Goal: Download file/media

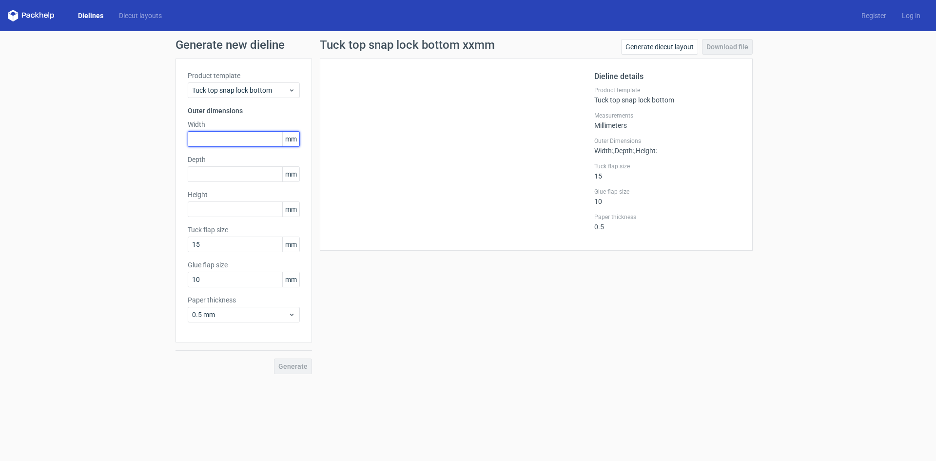
click at [260, 140] on input "text" at bounding box center [244, 139] width 112 height 16
type input "50"
click at [258, 179] on input "text" at bounding box center [244, 174] width 112 height 16
type input "50"
click at [249, 203] on input "text" at bounding box center [244, 209] width 112 height 16
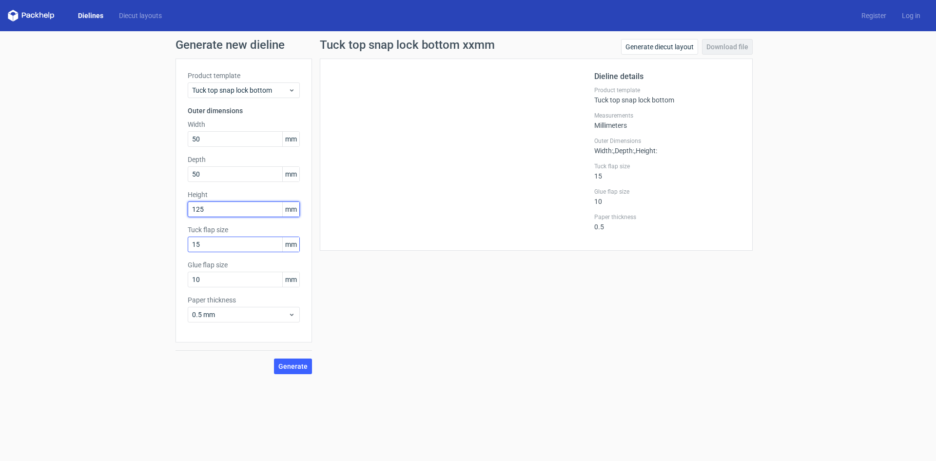
type input "125"
drag, startPoint x: 234, startPoint y: 246, endPoint x: 138, endPoint y: 246, distance: 95.1
click at [138, 246] on div "Generate new dieline Product template Tuck top snap lock bottom Outer dimension…" at bounding box center [468, 206] width 936 height 351
click at [260, 312] on span "0.5 mm" at bounding box center [240, 315] width 96 height 10
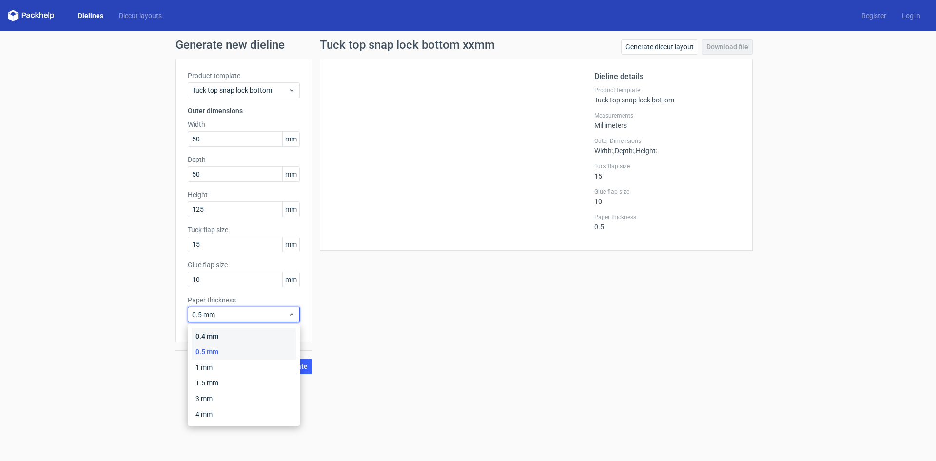
click at [256, 329] on div "0.4 mm" at bounding box center [244, 336] width 104 height 16
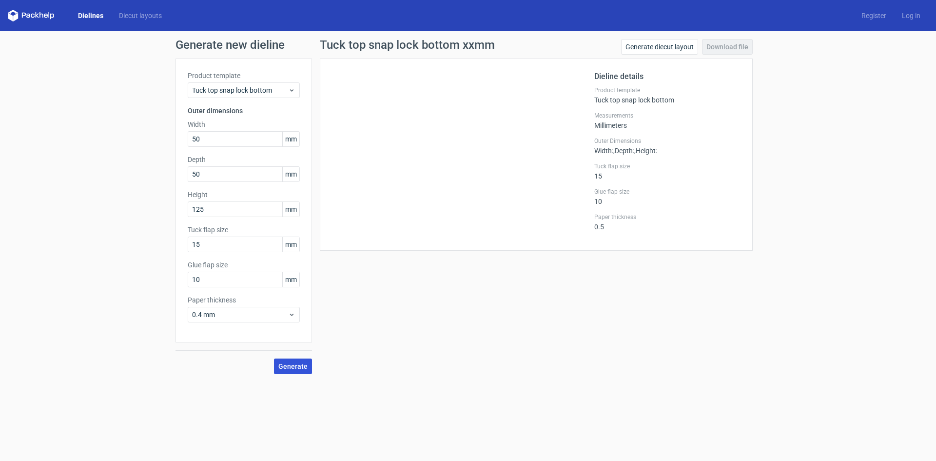
click at [298, 365] on span "Generate" at bounding box center [292, 366] width 29 height 7
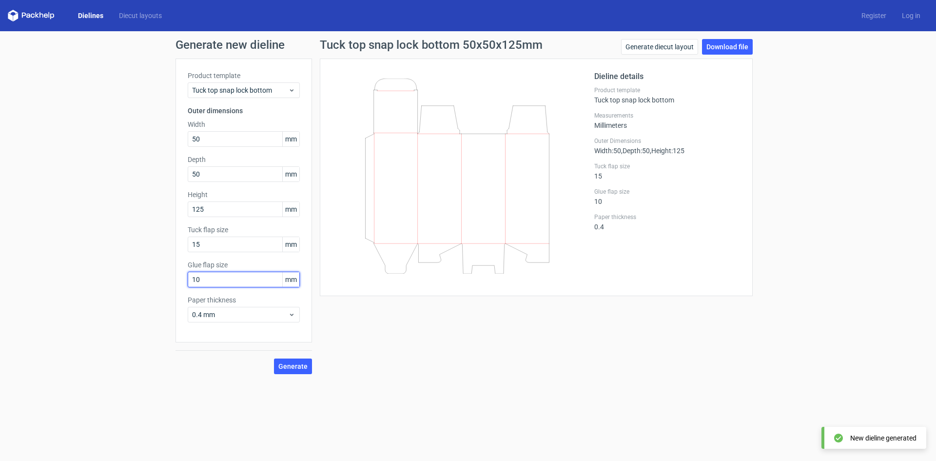
drag, startPoint x: 206, startPoint y: 277, endPoint x: 155, endPoint y: 278, distance: 50.7
click at [155, 278] on div "Generate new dieline Product template Tuck top snap lock bottom Outer dimension…" at bounding box center [468, 206] width 936 height 351
type input "18"
click at [305, 365] on span "Generate" at bounding box center [292, 366] width 29 height 7
click at [717, 47] on link "Download file" at bounding box center [727, 47] width 51 height 16
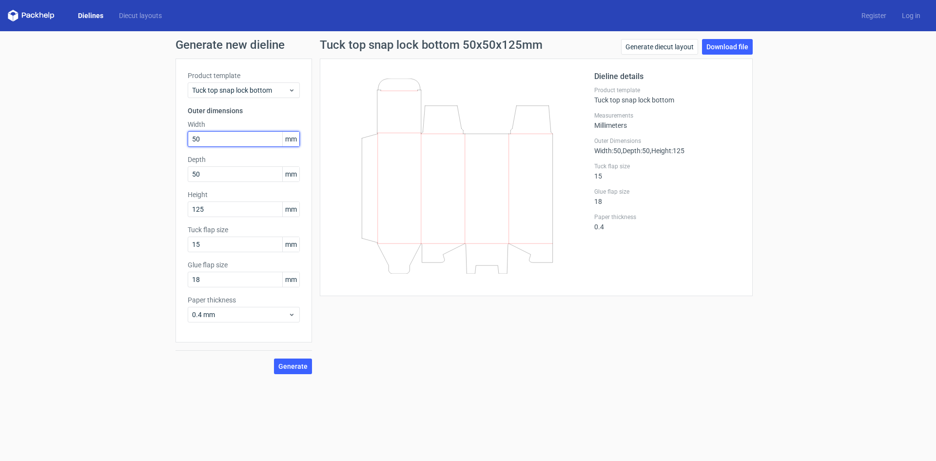
drag, startPoint x: 233, startPoint y: 138, endPoint x: 173, endPoint y: 138, distance: 59.5
click at [173, 138] on div "Generate new dieline Product template Tuck top snap lock bottom Outer dimension…" at bounding box center [468, 206] width 936 height 351
type input "52"
drag, startPoint x: 210, startPoint y: 172, endPoint x: 191, endPoint y: 176, distance: 19.3
click at [191, 176] on input "50" at bounding box center [244, 174] width 112 height 16
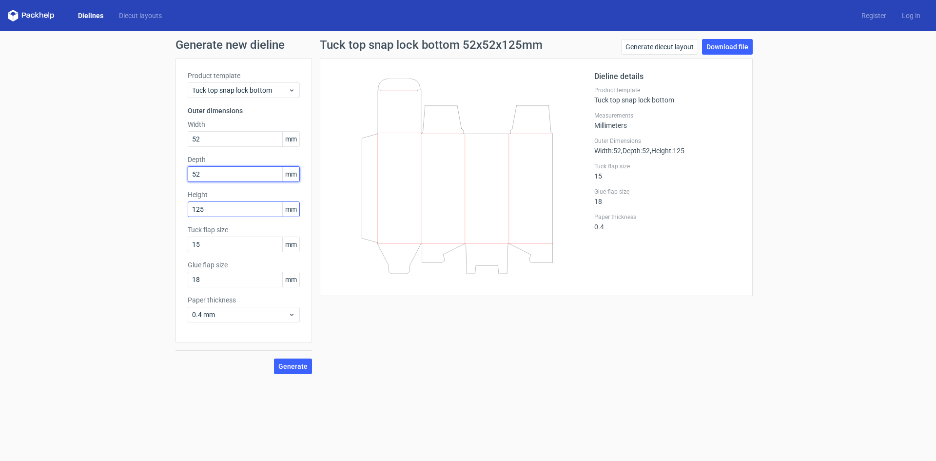
type input "52"
drag, startPoint x: 213, startPoint y: 207, endPoint x: 169, endPoint y: 213, distance: 44.8
click at [169, 213] on div "Generate new dieline Product template Tuck top snap lock bottom Outer dimension…" at bounding box center [468, 206] width 936 height 351
type input "135"
click at [297, 366] on span "Generate" at bounding box center [292, 366] width 29 height 7
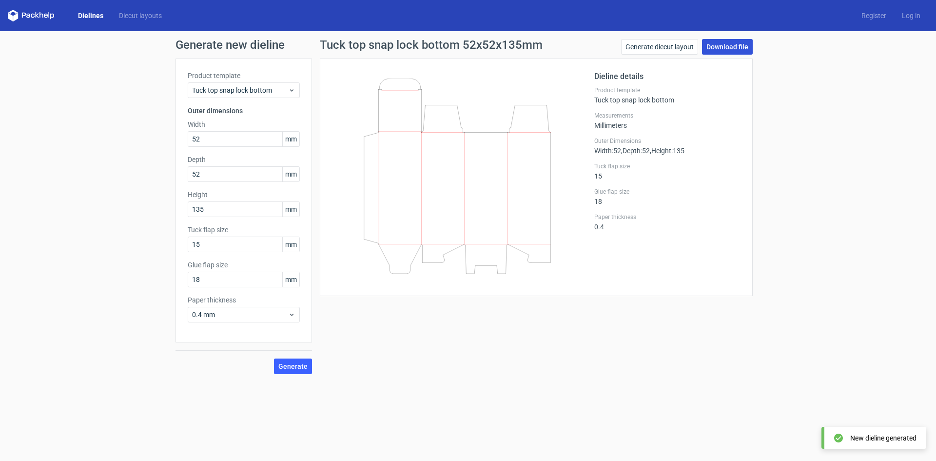
click at [729, 45] on link "Download file" at bounding box center [727, 47] width 51 height 16
drag, startPoint x: 193, startPoint y: 135, endPoint x: 144, endPoint y: 136, distance: 48.3
click at [144, 136] on div "Generate new dieline Product template Tuck top snap lock bottom Outer dimension…" at bounding box center [468, 206] width 936 height 351
type input "50"
drag, startPoint x: 218, startPoint y: 179, endPoint x: 137, endPoint y: 183, distance: 82.0
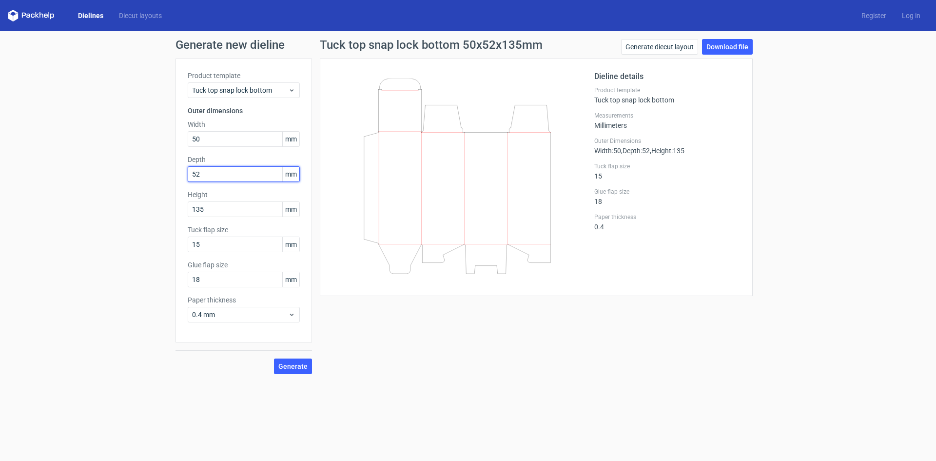
click at [137, 183] on div "Generate new dieline Product template Tuck top snap lock bottom Outer dimension…" at bounding box center [468, 206] width 936 height 351
type input "50"
drag, startPoint x: 204, startPoint y: 208, endPoint x: 178, endPoint y: 212, distance: 26.1
click at [178, 212] on div "Product template Tuck top snap lock bottom Outer dimensions Width 50 mm Depth 5…" at bounding box center [244, 201] width 137 height 284
type input "140"
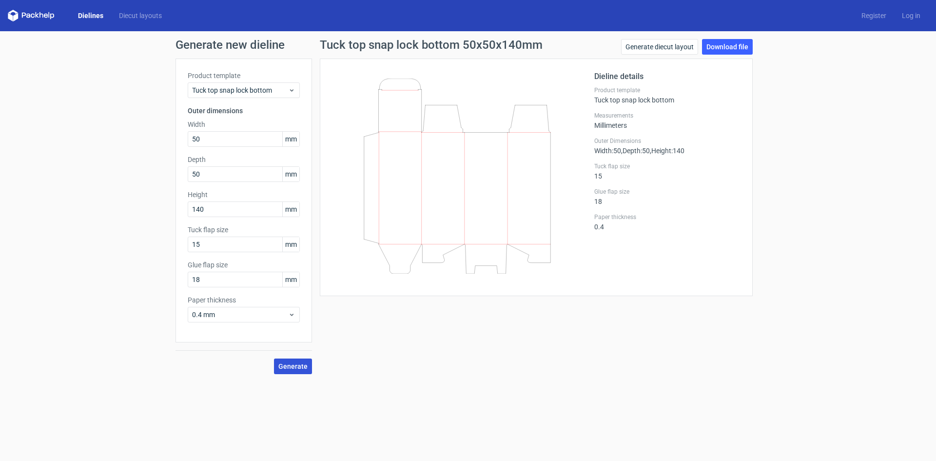
click at [296, 368] on span "Generate" at bounding box center [292, 366] width 29 height 7
click at [729, 48] on link "Download file" at bounding box center [727, 47] width 51 height 16
drag, startPoint x: 249, startPoint y: 136, endPoint x: 197, endPoint y: 139, distance: 52.3
click at [197, 139] on input "50" at bounding box center [244, 139] width 112 height 16
click at [222, 137] on input "50" at bounding box center [244, 139] width 112 height 16
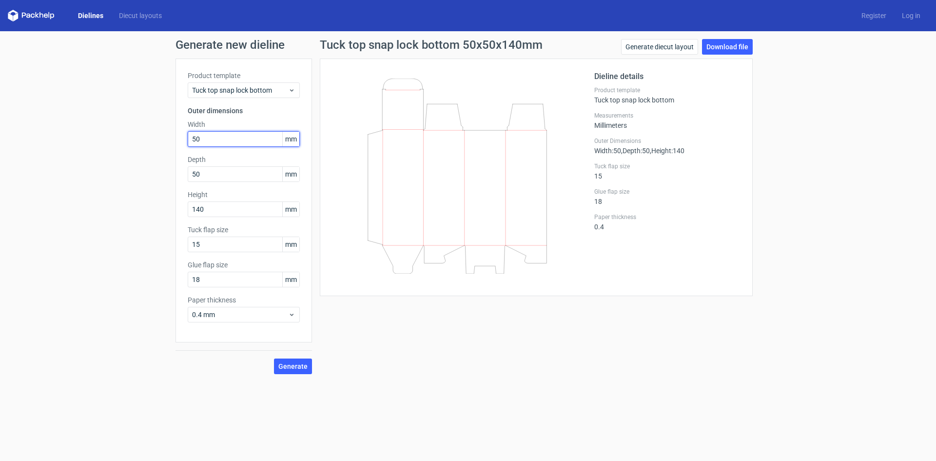
drag, startPoint x: 224, startPoint y: 137, endPoint x: 175, endPoint y: 137, distance: 49.2
click at [175, 137] on div "Generate new dieline Product template Tuck top snap lock bottom Outer dimension…" at bounding box center [468, 206] width 936 height 351
type input "60"
drag, startPoint x: 208, startPoint y: 168, endPoint x: 176, endPoint y: 173, distance: 33.0
click at [176, 173] on div "Product template Tuck top snap lock bottom Outer dimensions Width 60 mm Depth 5…" at bounding box center [244, 201] width 137 height 284
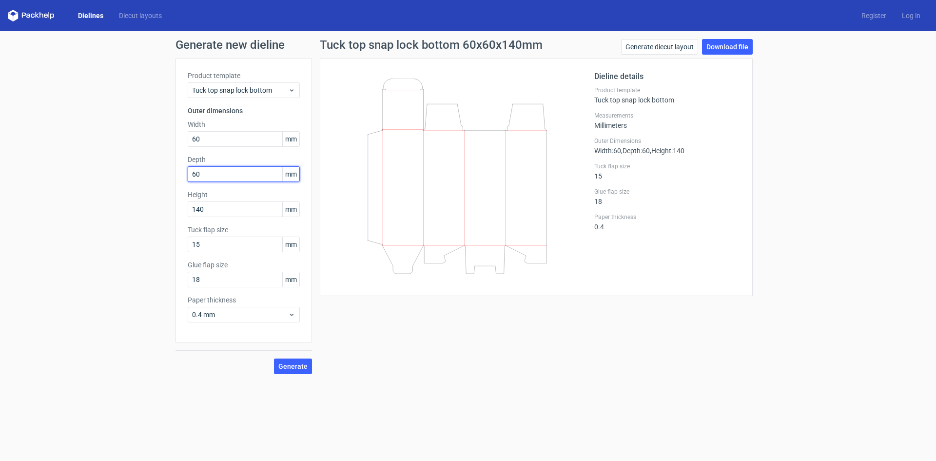
type input "60"
drag, startPoint x: 217, startPoint y: 209, endPoint x: 167, endPoint y: 215, distance: 51.1
click at [167, 215] on div "Generate new dieline Product template Tuck top snap lock bottom Outer dimension…" at bounding box center [468, 206] width 936 height 351
type input "165"
click at [305, 367] on span "Generate" at bounding box center [292, 366] width 29 height 7
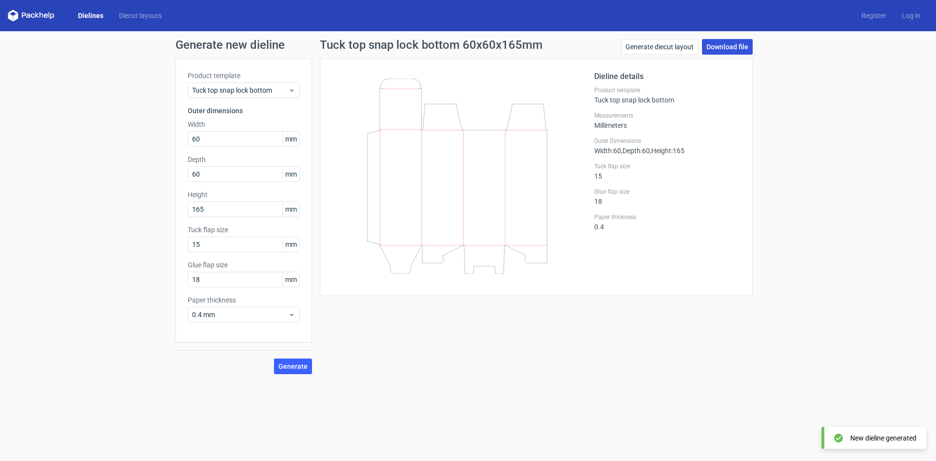
click at [709, 46] on link "Download file" at bounding box center [727, 47] width 51 height 16
drag, startPoint x: 255, startPoint y: 139, endPoint x: 167, endPoint y: 140, distance: 87.3
click at [167, 140] on div "Generate new dieline Product template Tuck top snap lock bottom Outer dimension…" at bounding box center [468, 206] width 936 height 351
type input "55"
drag, startPoint x: 217, startPoint y: 177, endPoint x: 164, endPoint y: 177, distance: 52.7
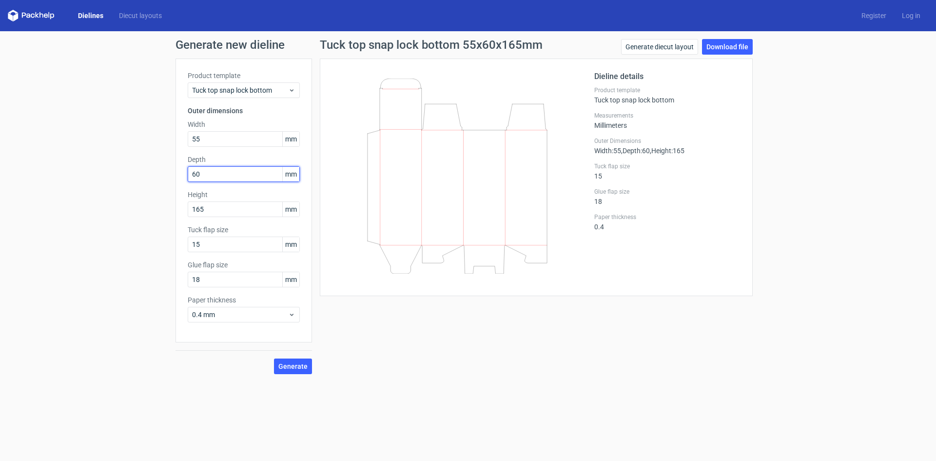
click at [164, 177] on div "Generate new dieline Product template Tuck top snap lock bottom Outer dimension…" at bounding box center [468, 206] width 936 height 351
type input "40"
click at [382, 325] on div "Tuck top snap lock bottom 55x40x165mm Generate diecut layout Download file Diel…" at bounding box center [536, 206] width 449 height 335
click at [302, 369] on span "Generate" at bounding box center [292, 366] width 29 height 7
click at [718, 50] on link "Download file" at bounding box center [727, 47] width 51 height 16
